Goal: Task Accomplishment & Management: Manage account settings

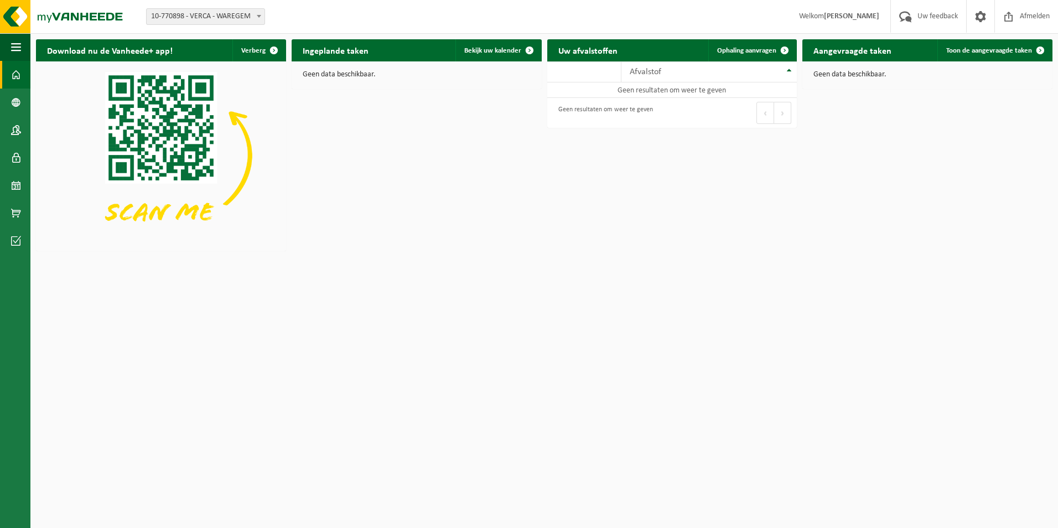
click at [224, 16] on span "10-770898 - VERCA - WAREGEM" at bounding box center [206, 16] width 118 height 15
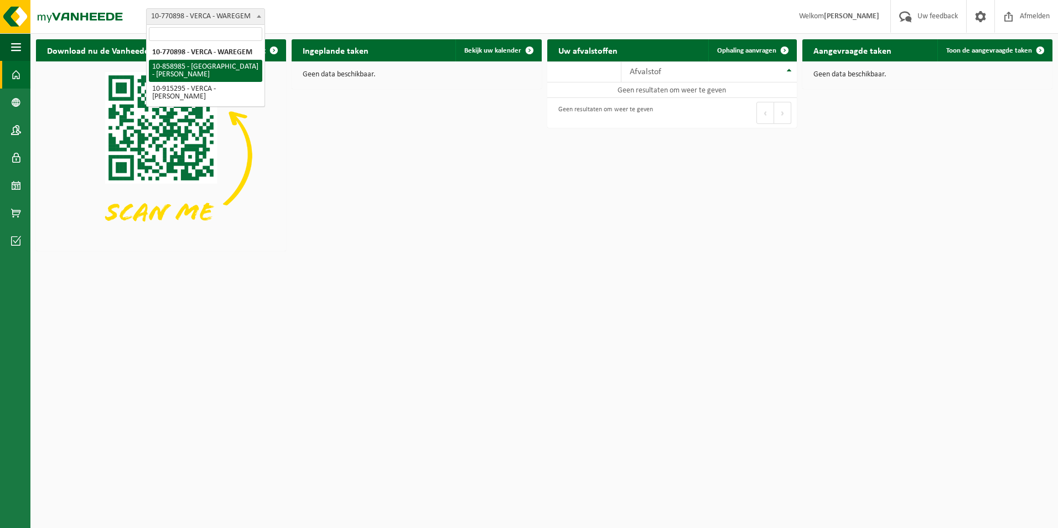
select select "99502"
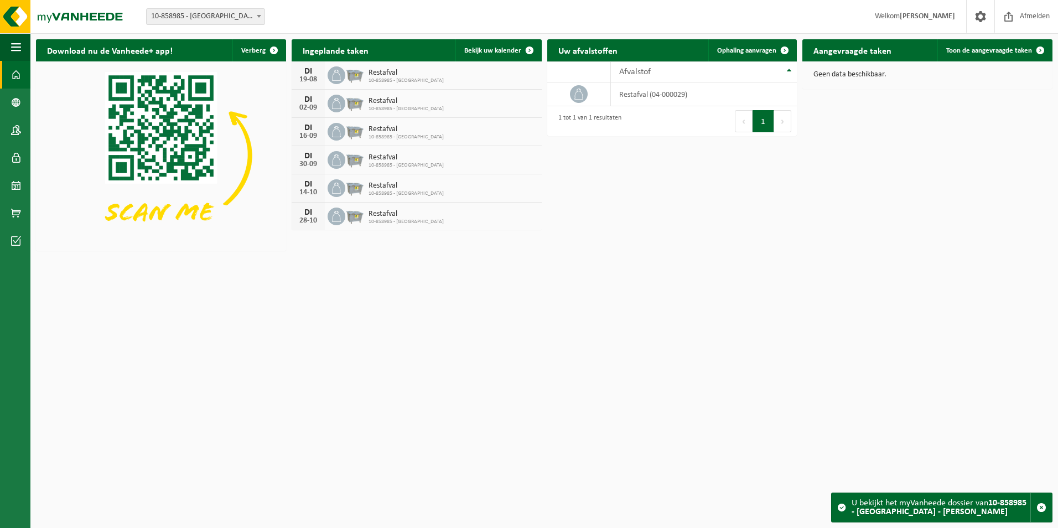
click at [219, 23] on span "10-858985 - [GEOGRAPHIC_DATA] - [PERSON_NAME]" at bounding box center [206, 16] width 118 height 15
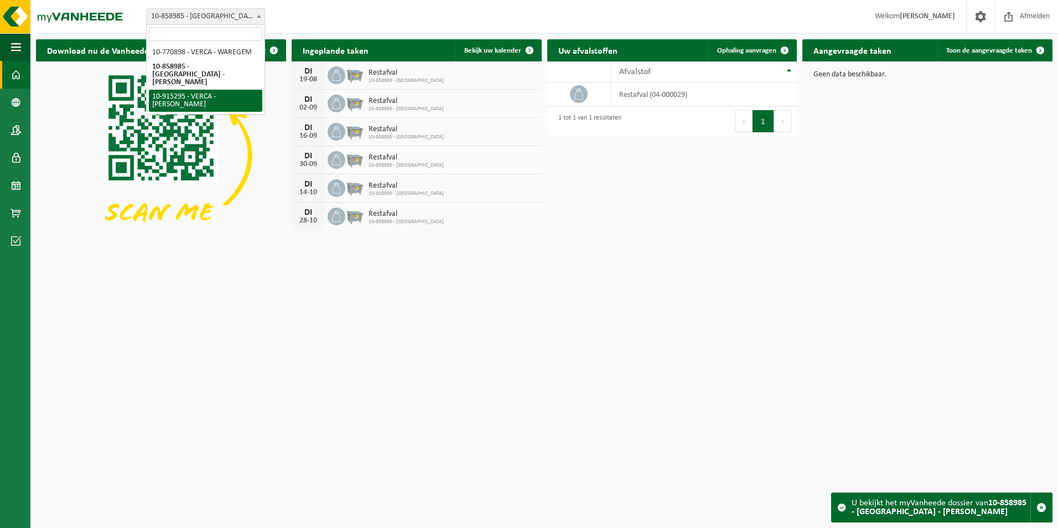
select select "126966"
